Goal: Task Accomplishment & Management: Complete application form

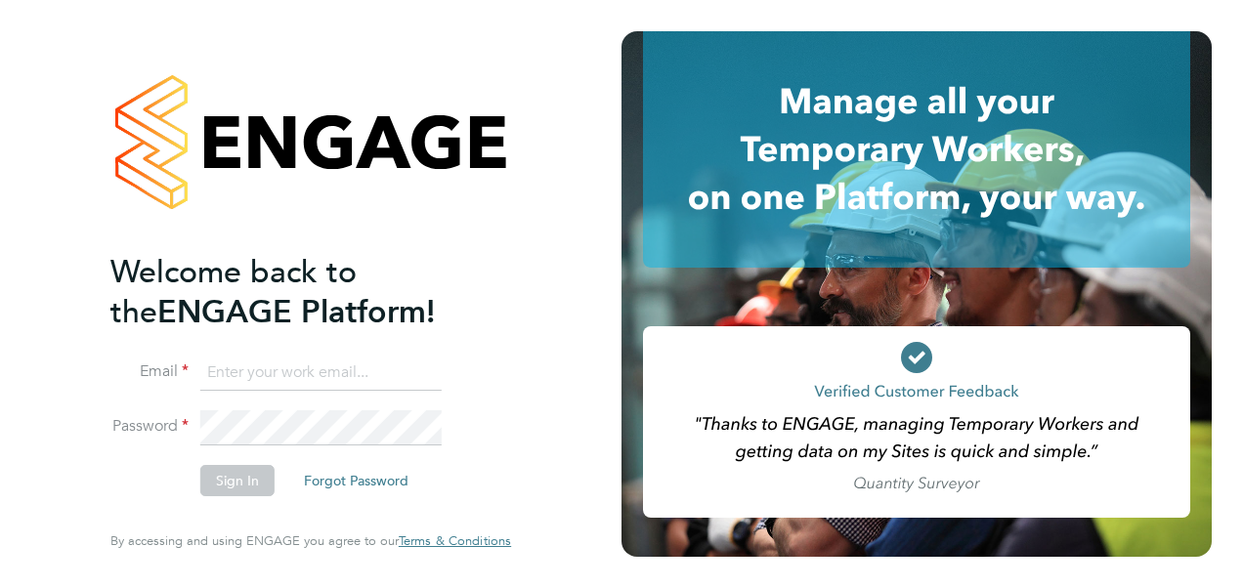
click at [331, 362] on input at bounding box center [320, 373] width 241 height 35
type input "Rachel.Johnson@ncclondon.ac.uk"
click at [249, 472] on button "Sign In" at bounding box center [237, 480] width 74 height 31
